Goal: Use online tool/utility: Utilize a website feature to perform a specific function

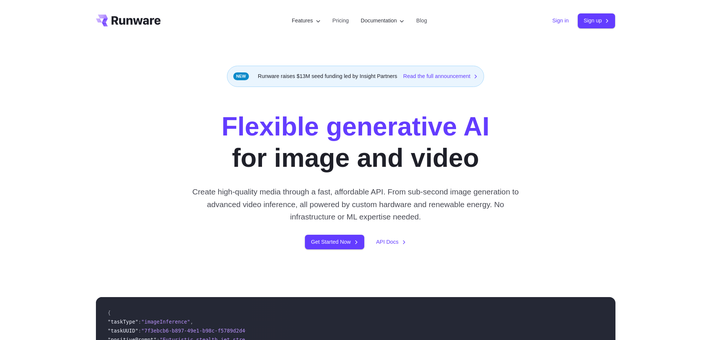
click at [561, 19] on link "Sign in" at bounding box center [560, 20] width 16 height 9
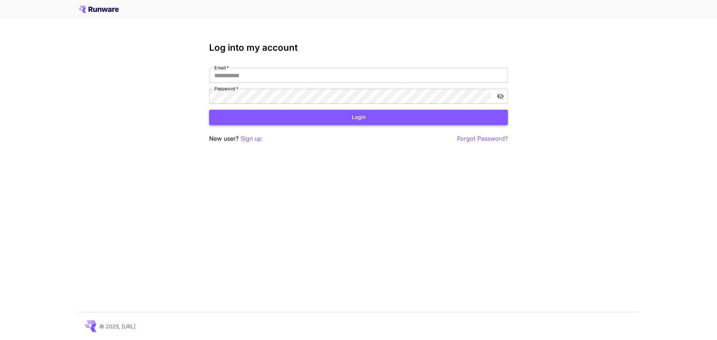
type input "**********"
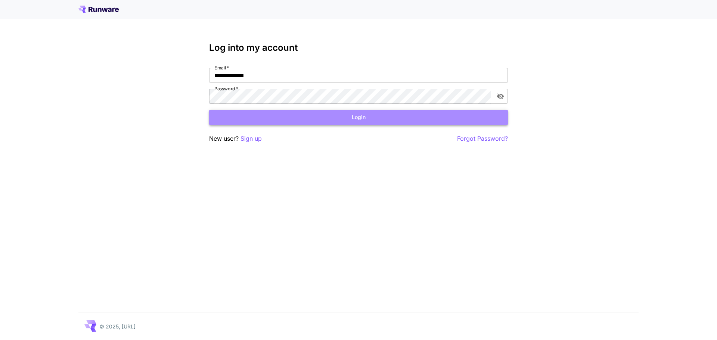
click at [274, 116] on button "Login" at bounding box center [358, 117] width 299 height 15
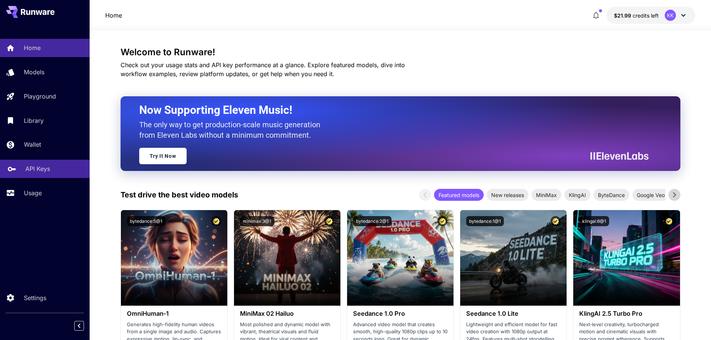
click at [41, 170] on p "API Keys" at bounding box center [37, 168] width 25 height 9
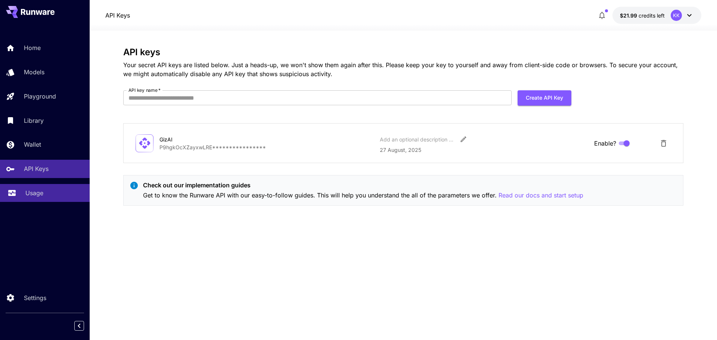
click at [36, 193] on p "Usage" at bounding box center [34, 192] width 18 height 9
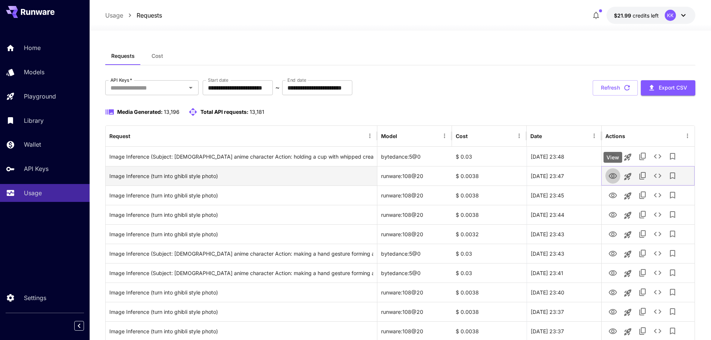
click at [608, 177] on icon "View" at bounding box center [612, 176] width 9 height 9
click at [629, 177] on icon "Launch in playground" at bounding box center [627, 176] width 9 height 9
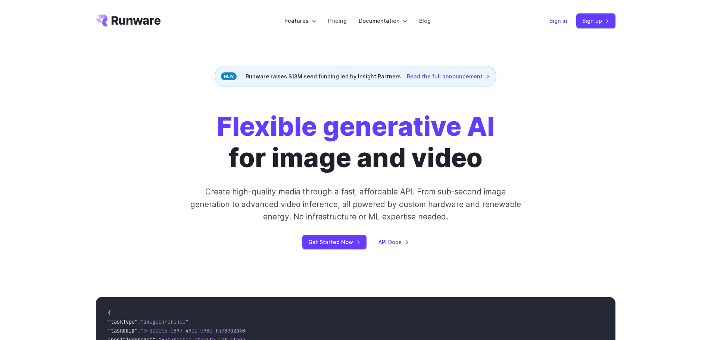
click at [557, 23] on link "Sign in" at bounding box center [558, 20] width 18 height 9
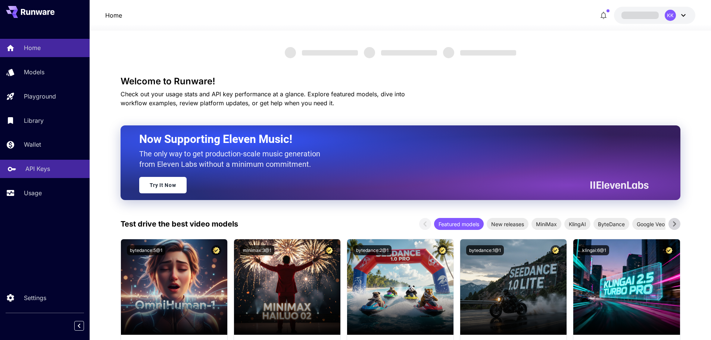
click at [36, 171] on p "API Keys" at bounding box center [37, 168] width 25 height 9
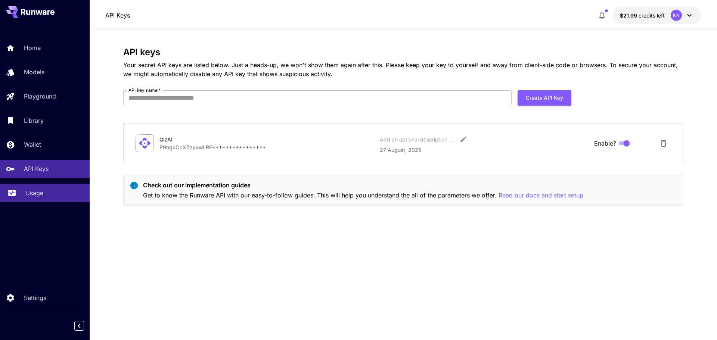
click at [37, 190] on p "Usage" at bounding box center [34, 192] width 18 height 9
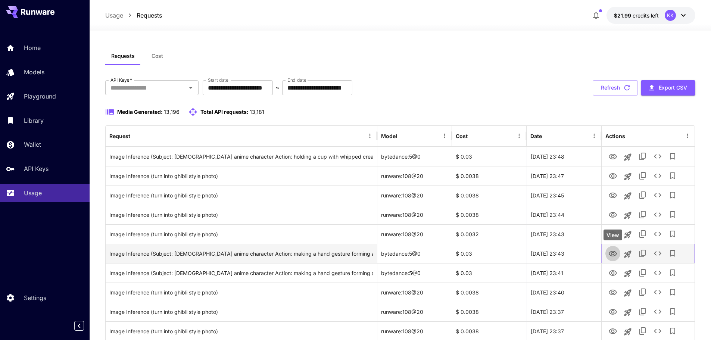
click at [618, 255] on button "View" at bounding box center [612, 253] width 15 height 15
click at [610, 255] on icon "View" at bounding box center [613, 254] width 8 height 6
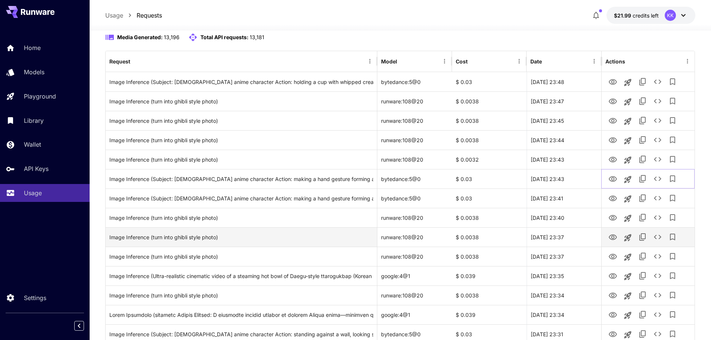
scroll to position [112, 0]
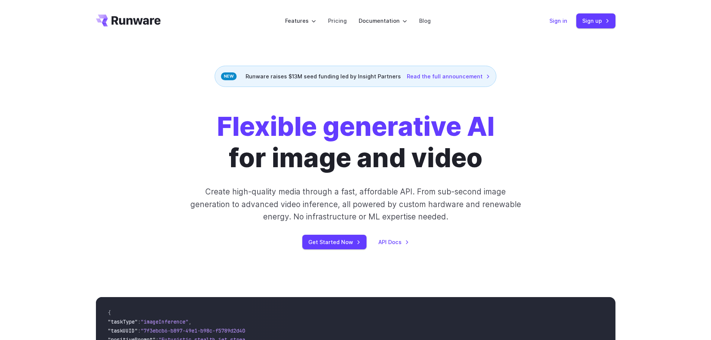
click at [554, 19] on link "Sign in" at bounding box center [558, 20] width 18 height 9
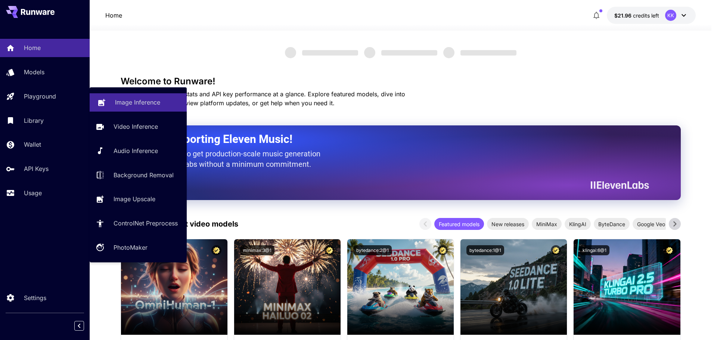
click at [128, 103] on p "Image Inference" at bounding box center [137, 102] width 45 height 9
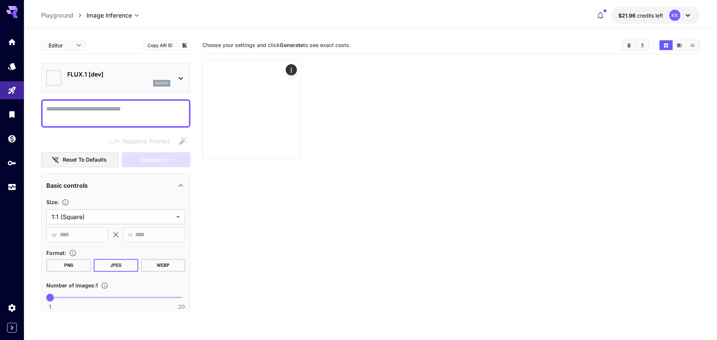
type input "**********"
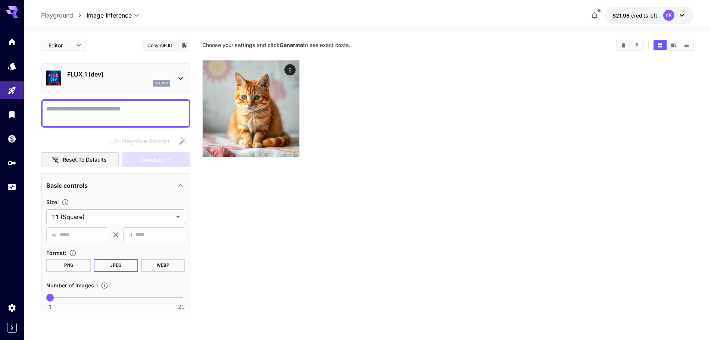
click at [115, 78] on p "FLUX.1 [dev]" at bounding box center [118, 74] width 103 height 9
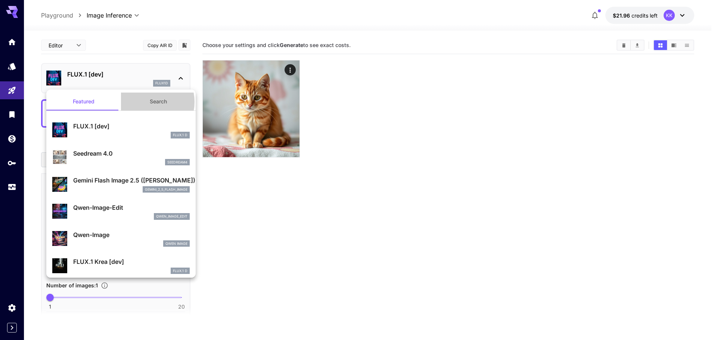
click at [145, 102] on button "Search" at bounding box center [158, 102] width 75 height 18
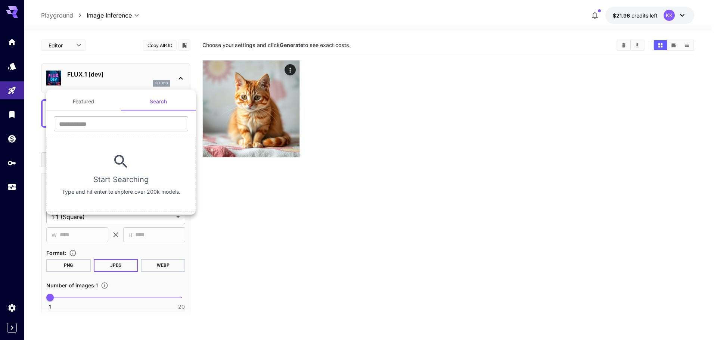
drag, startPoint x: 121, startPoint y: 125, endPoint x: 125, endPoint y: 119, distance: 7.0
click at [122, 123] on input "text" at bounding box center [121, 123] width 134 height 15
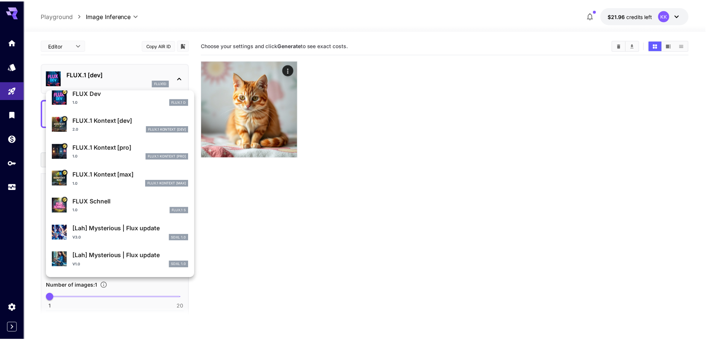
scroll to position [261, 0]
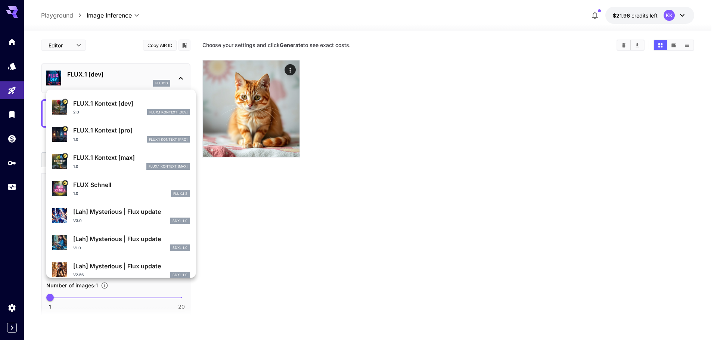
type input "****"
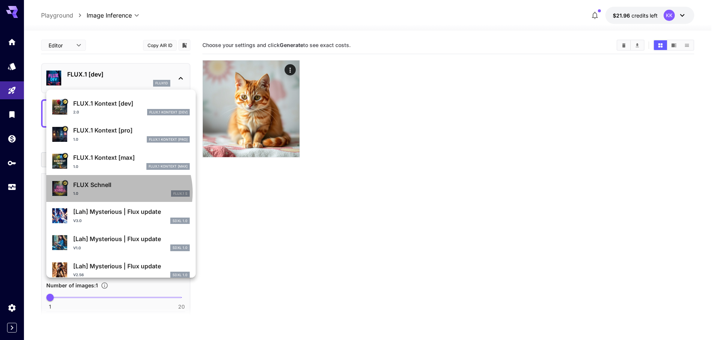
click at [115, 193] on div "1.0 FLUX.1 S" at bounding box center [131, 193] width 116 height 7
type input "*"
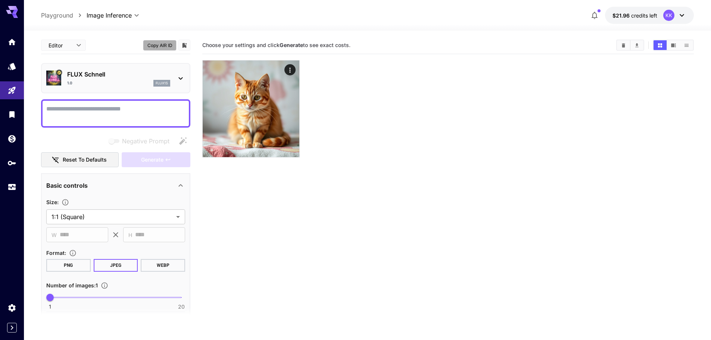
drag, startPoint x: 164, startPoint y: 44, endPoint x: 172, endPoint y: 44, distance: 7.5
click at [165, 45] on button "Copy AIR ID" at bounding box center [160, 45] width 34 height 11
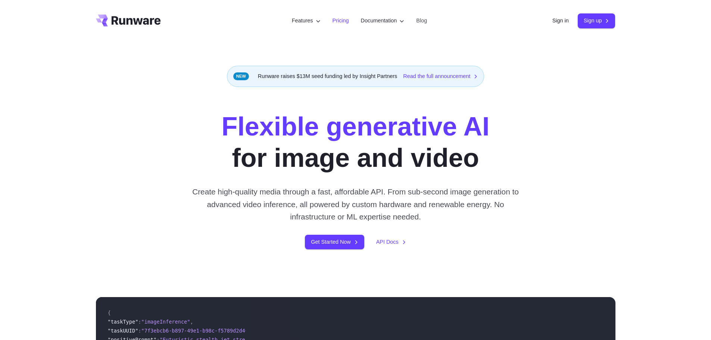
click at [333, 24] on link "Pricing" at bounding box center [341, 20] width 16 height 9
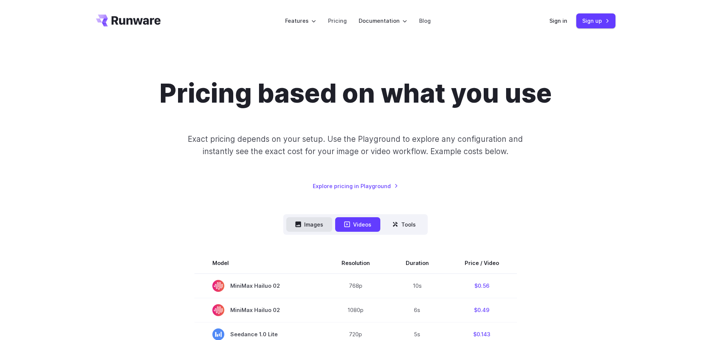
click at [317, 222] on button "Images" at bounding box center [309, 224] width 46 height 15
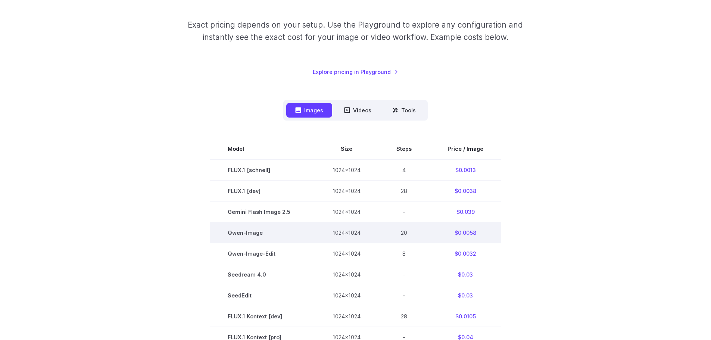
scroll to position [149, 0]
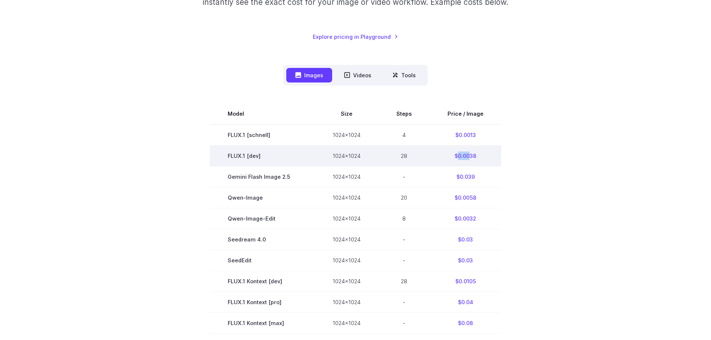
drag, startPoint x: 455, startPoint y: 155, endPoint x: 468, endPoint y: 160, distance: 13.5
click at [468, 160] on td "$0.0038" at bounding box center [466, 155] width 72 height 21
copy td "0.00"
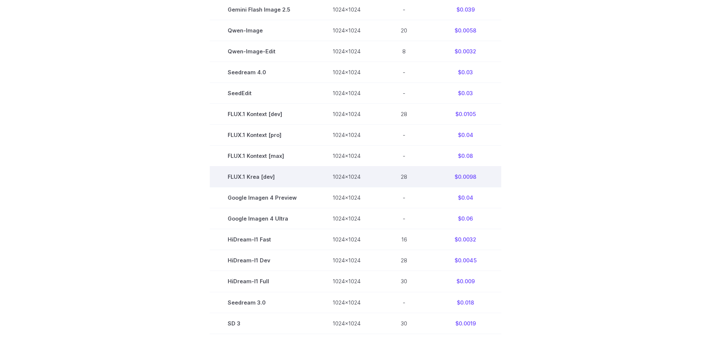
scroll to position [411, 0]
